Goal: Information Seeking & Learning: Understand process/instructions

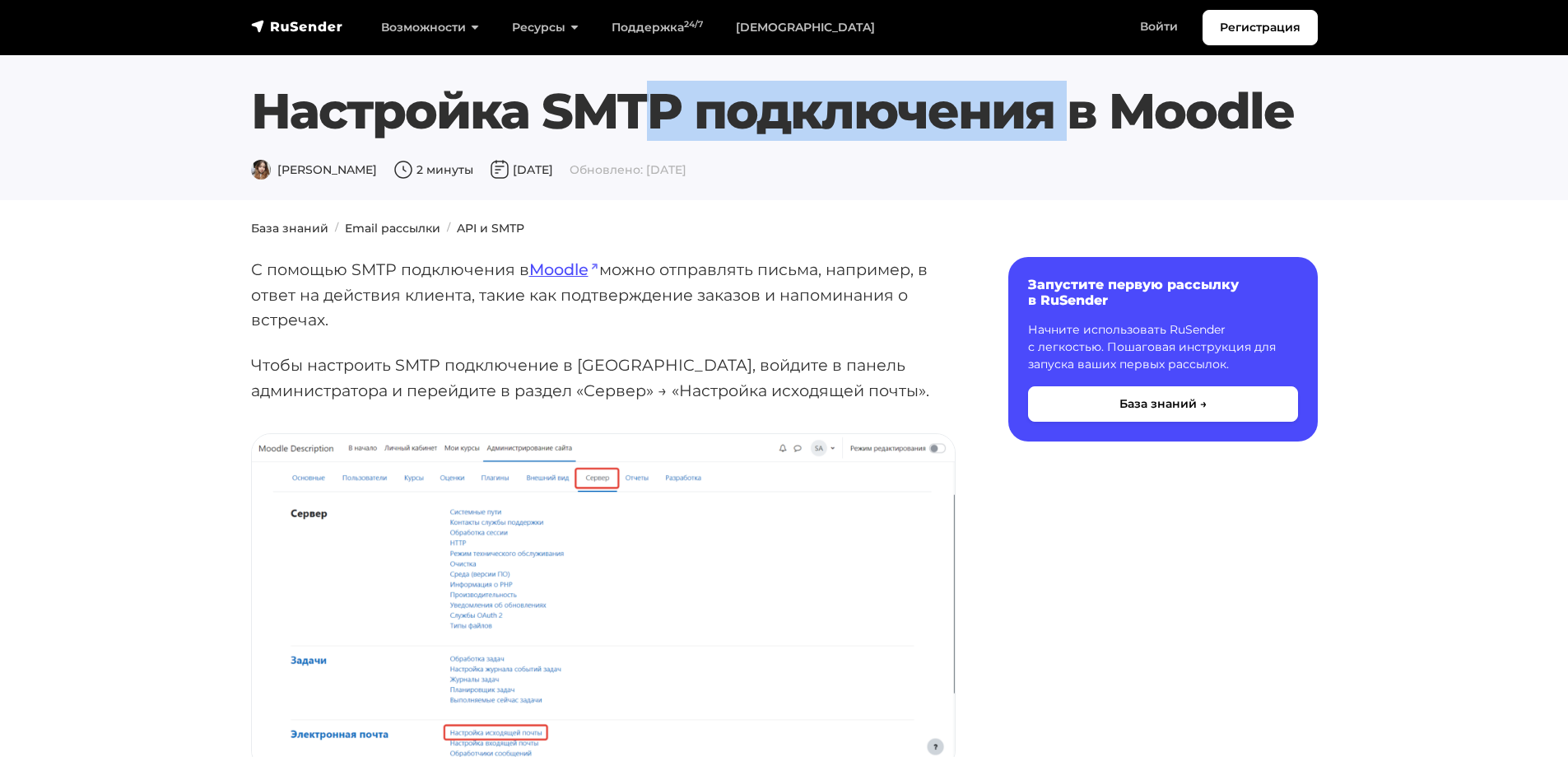
drag, startPoint x: 249, startPoint y: 98, endPoint x: 688, endPoint y: 89, distance: 439.1
click at [688, 89] on div "Настройка SMTP подключения в Moodle Дарья Л. 2 минуты 28 октября 2024 Обновлено…" at bounding box center [784, 131] width 1087 height 99
copy h1 "Настройка SMTP"
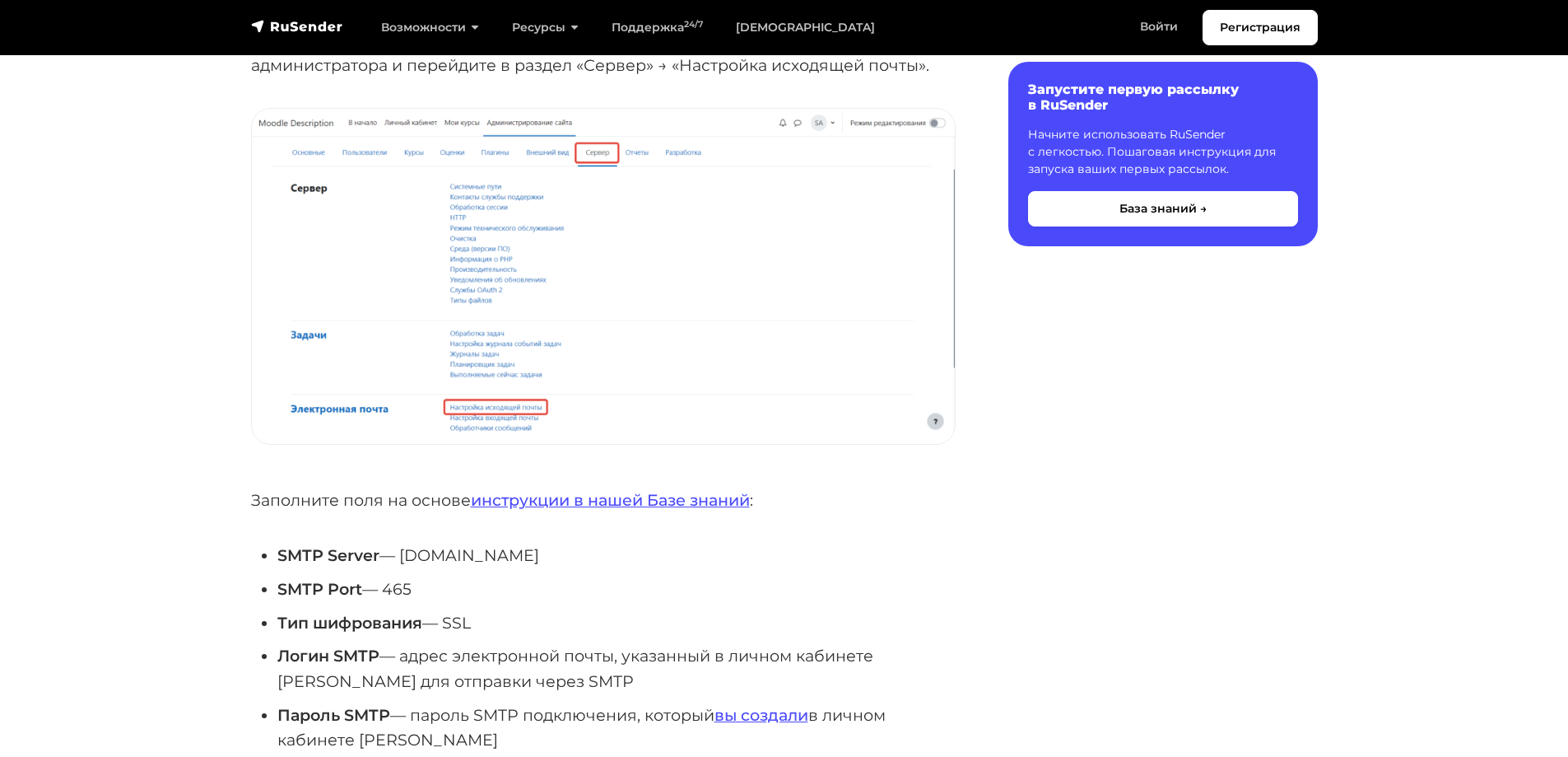
scroll to position [412, 0]
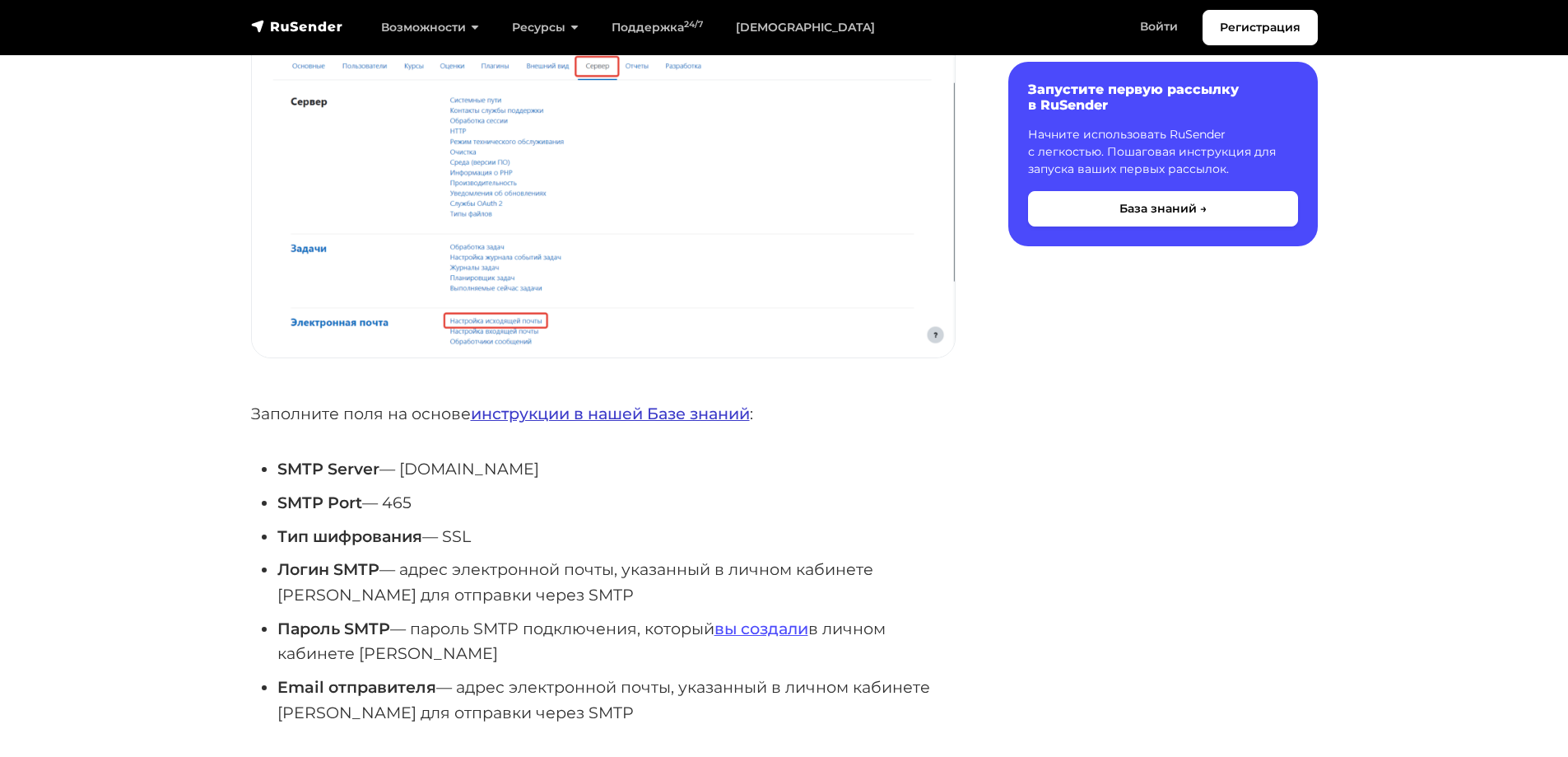
click at [639, 417] on link "инструкции в нашей Базе знаний" at bounding box center [610, 413] width 279 height 20
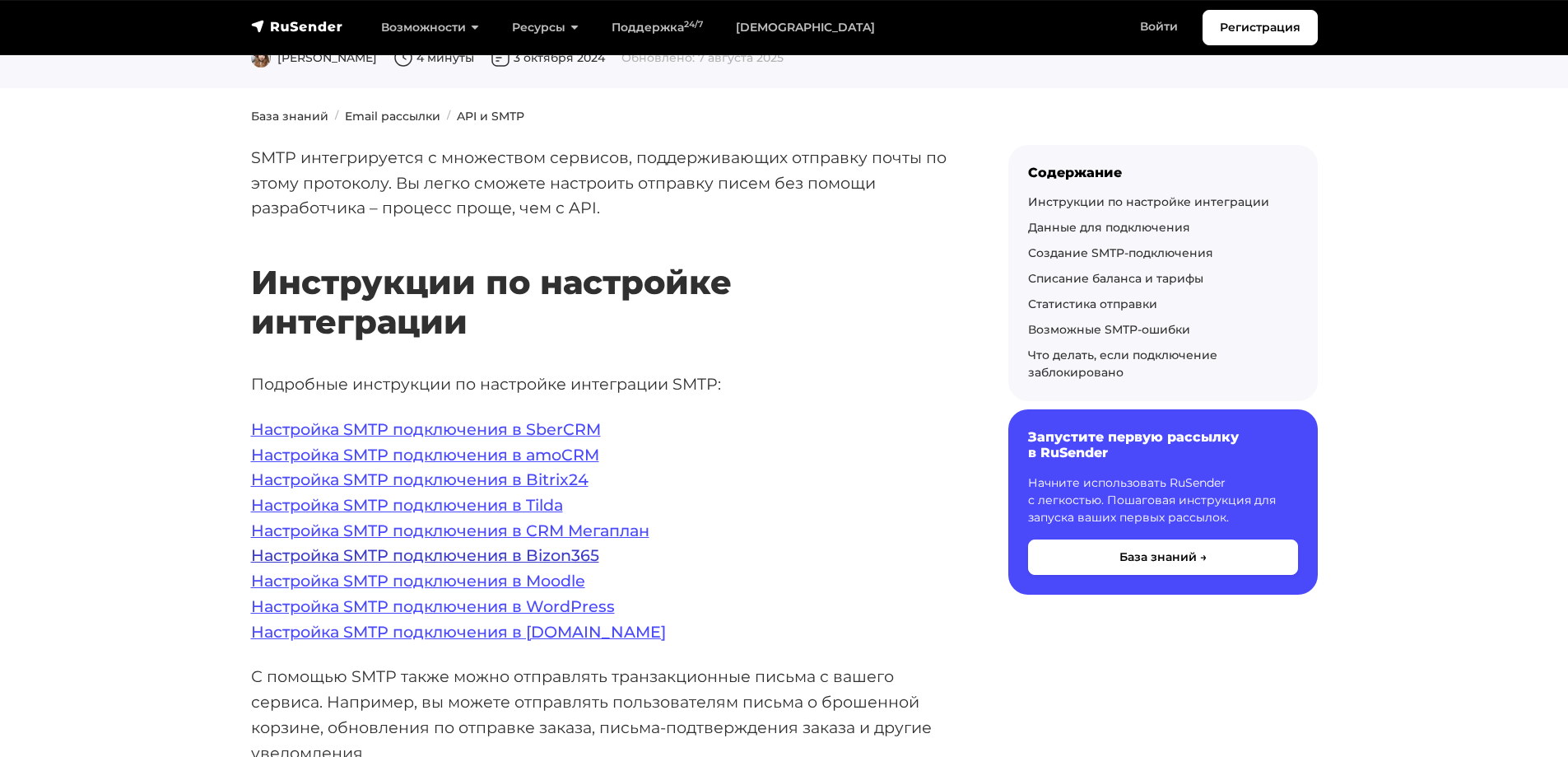
scroll to position [247, 0]
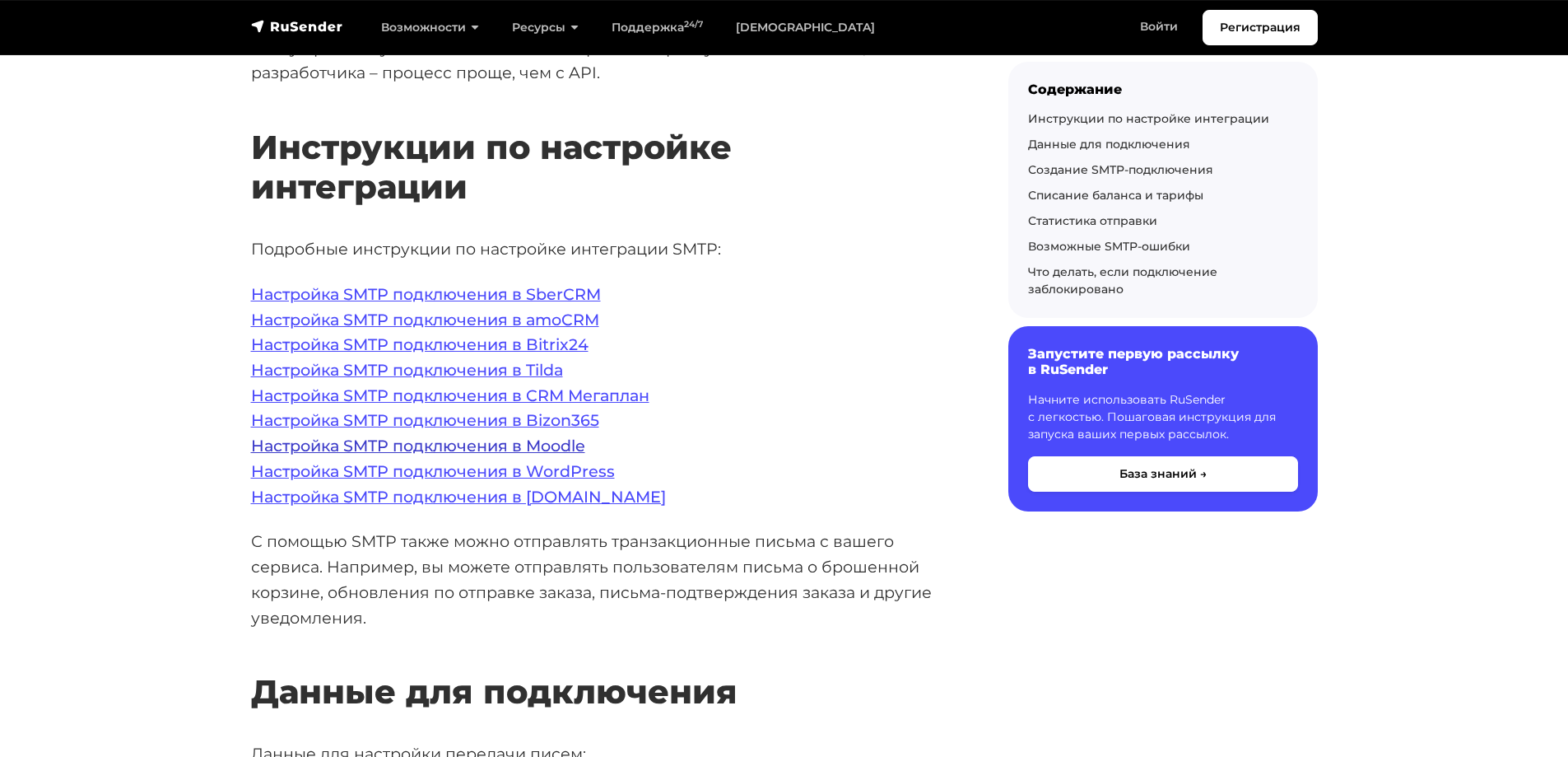
click at [533, 448] on link "Настройка SMTP подключения в Moodle" at bounding box center [418, 445] width 334 height 20
